Goal: Transaction & Acquisition: Subscribe to service/newsletter

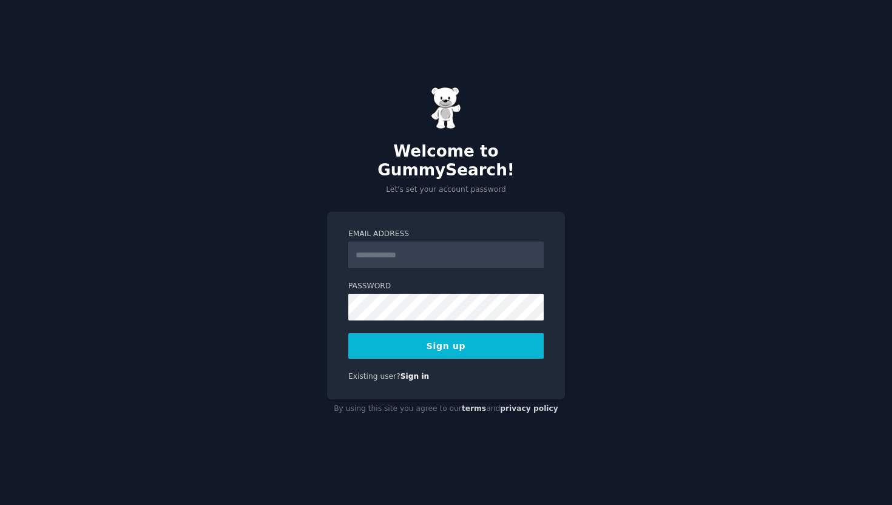
click at [419, 257] on input "Email Address" at bounding box center [445, 254] width 195 height 27
type input "**********"
click at [348, 333] on button "Sign up" at bounding box center [445, 345] width 195 height 25
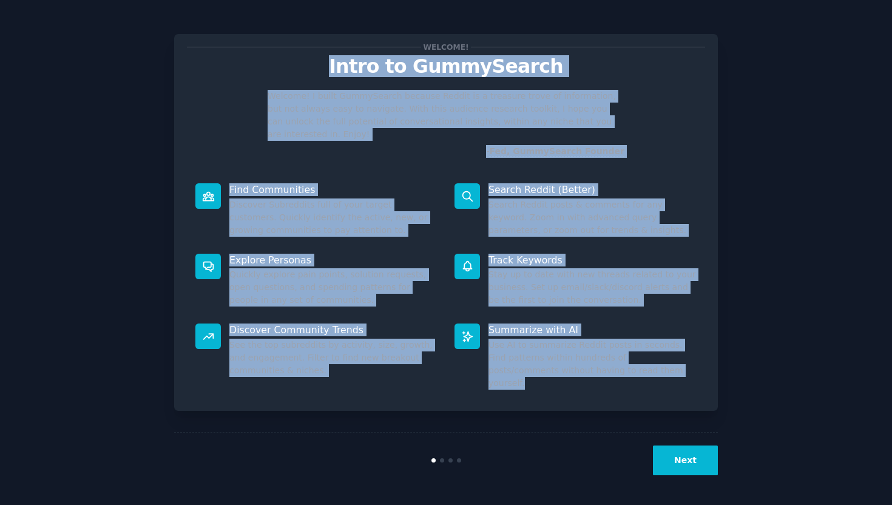
drag, startPoint x: 348, startPoint y: 67, endPoint x: 672, endPoint y: 366, distance: 441.4
click at [672, 366] on div "Welcome! Intro to GummySearch Welcome! I built GummySearch because Reddit is a …" at bounding box center [446, 222] width 544 height 377
copy div "Intro to GummySearch Welcome! I built GummySearch because Reddit is a treasure …"
click at [625, 323] on p "Summarize with AI" at bounding box center [592, 329] width 208 height 13
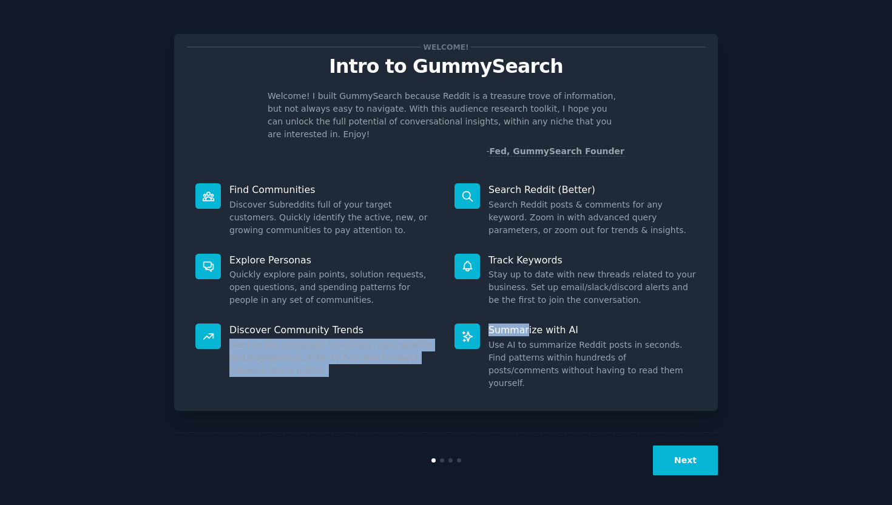
drag, startPoint x: 314, startPoint y: 324, endPoint x: 249, endPoint y: 323, distance: 65.5
click at [265, 323] on dl "Discover Community Trends See the top subreddits by activity, size, growth, and…" at bounding box center [446, 356] width 518 height 83
click at [675, 471] on button "Next" at bounding box center [685, 460] width 65 height 30
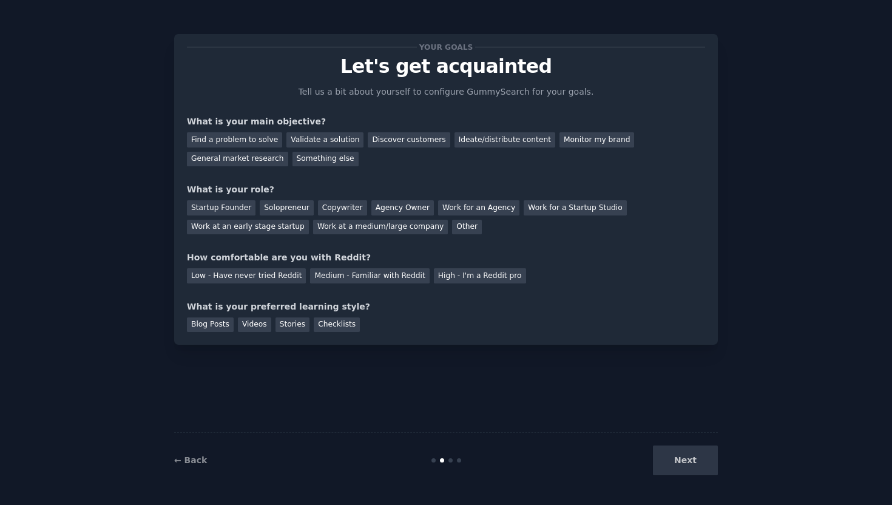
click at [714, 342] on div "Your goals Let's get acquainted Tell us a bit about yourself to configure Gummy…" at bounding box center [446, 189] width 544 height 311
click at [677, 458] on div "Next" at bounding box center [626, 460] width 181 height 30
click at [224, 208] on div "Startup Founder" at bounding box center [221, 207] width 69 height 15
click at [266, 165] on div "General market research" at bounding box center [237, 159] width 101 height 15
click at [272, 280] on div "Low - Have never tried Reddit" at bounding box center [246, 275] width 119 height 15
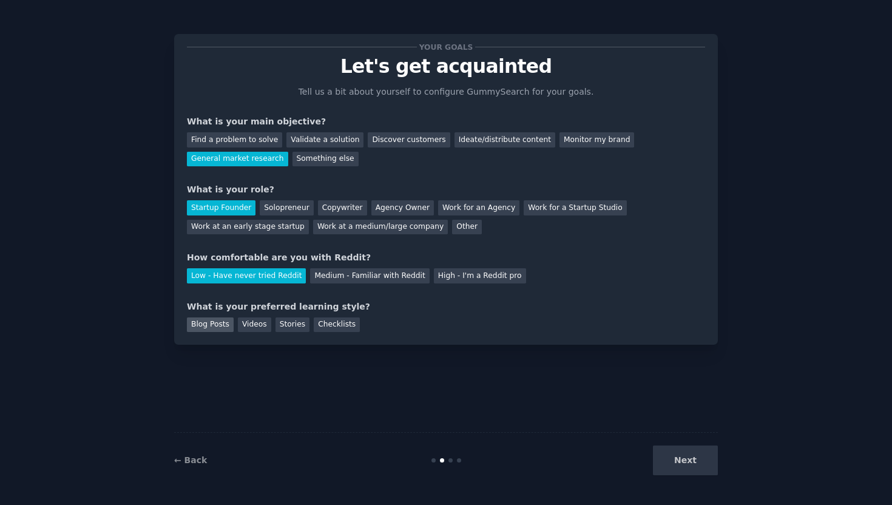
click at [198, 324] on div "Blog Posts" at bounding box center [210, 324] width 47 height 15
click at [698, 457] on button "Next" at bounding box center [685, 460] width 65 height 30
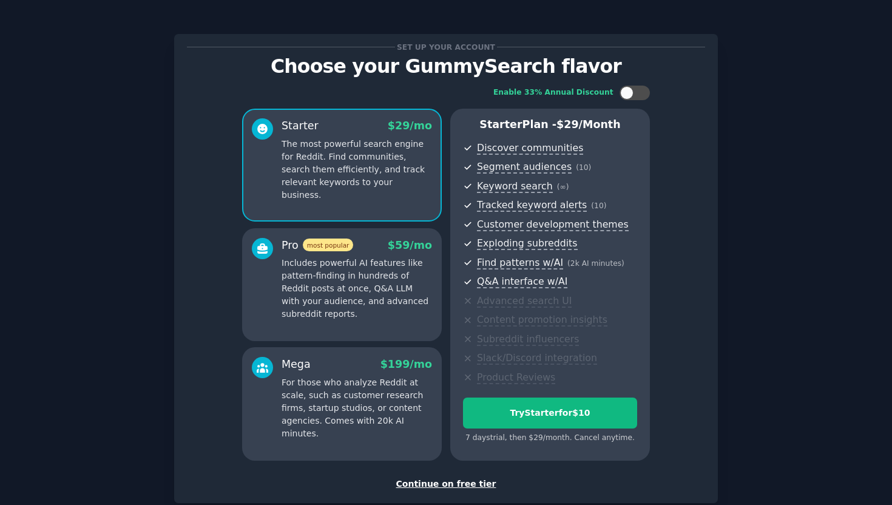
click at [632, 103] on div "Enable 33% Annual Discount Starter $ 29 /mo The most powerful search engine for…" at bounding box center [446, 273] width 518 height 392
click at [635, 96] on div at bounding box center [634, 93] width 30 height 15
click at [641, 87] on div at bounding box center [642, 92] width 13 height 13
checkbox input "false"
click at [454, 486] on div "Continue on free tier" at bounding box center [446, 483] width 518 height 13
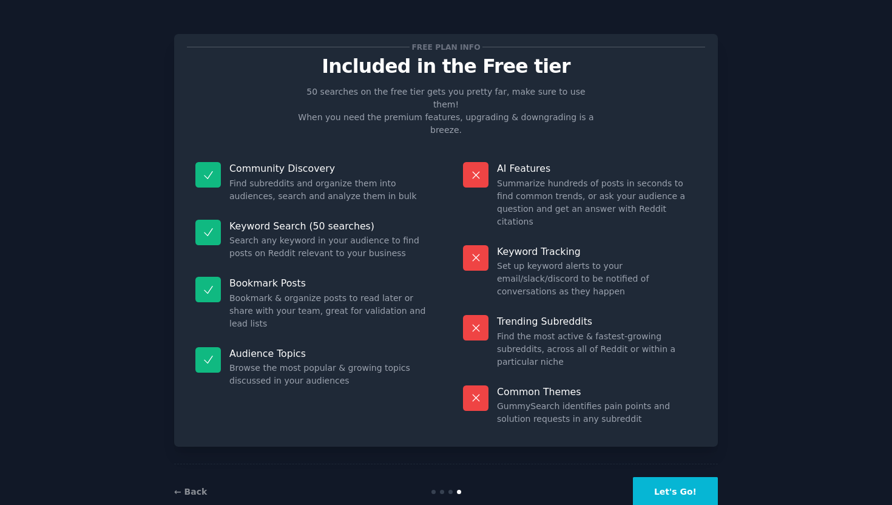
click at [689, 477] on button "Let's Go!" at bounding box center [675, 492] width 85 height 30
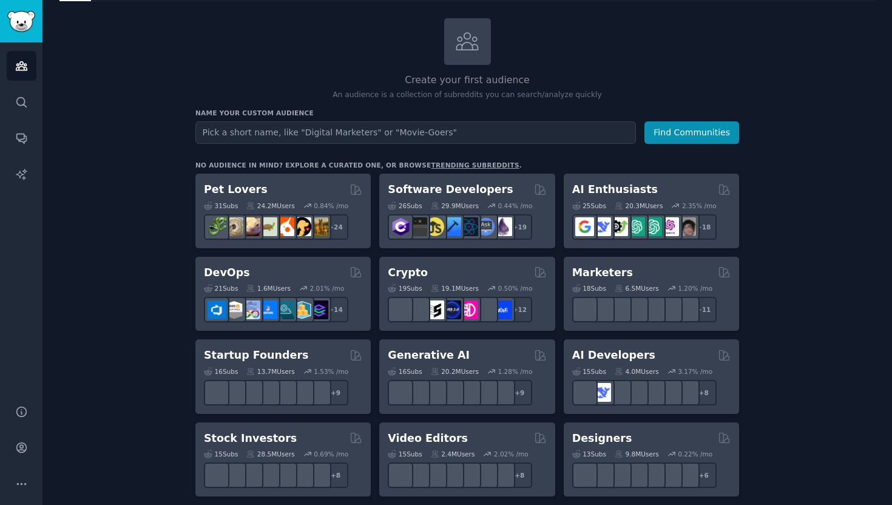
scroll to position [59, 0]
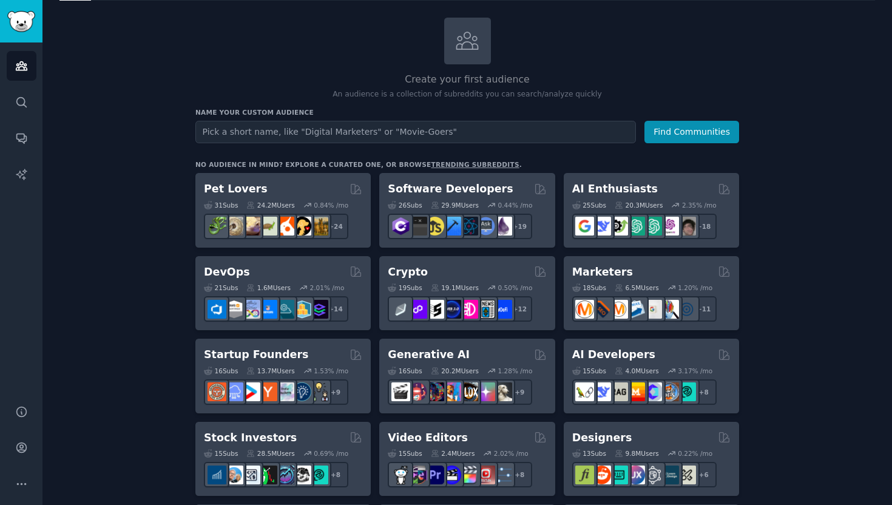
click at [417, 131] on input "text" at bounding box center [415, 132] width 440 height 22
click at [731, 134] on button "Find Communities" at bounding box center [691, 132] width 95 height 22
click at [452, 164] on link "trending subreddits" at bounding box center [475, 164] width 88 height 7
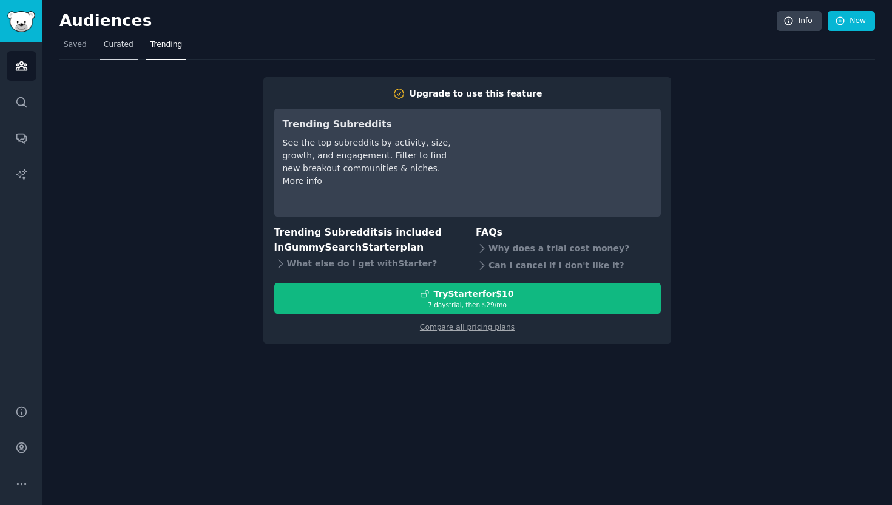
click at [111, 53] on link "Curated" at bounding box center [119, 47] width 38 height 25
